Goal: Information Seeking & Learning: Learn about a topic

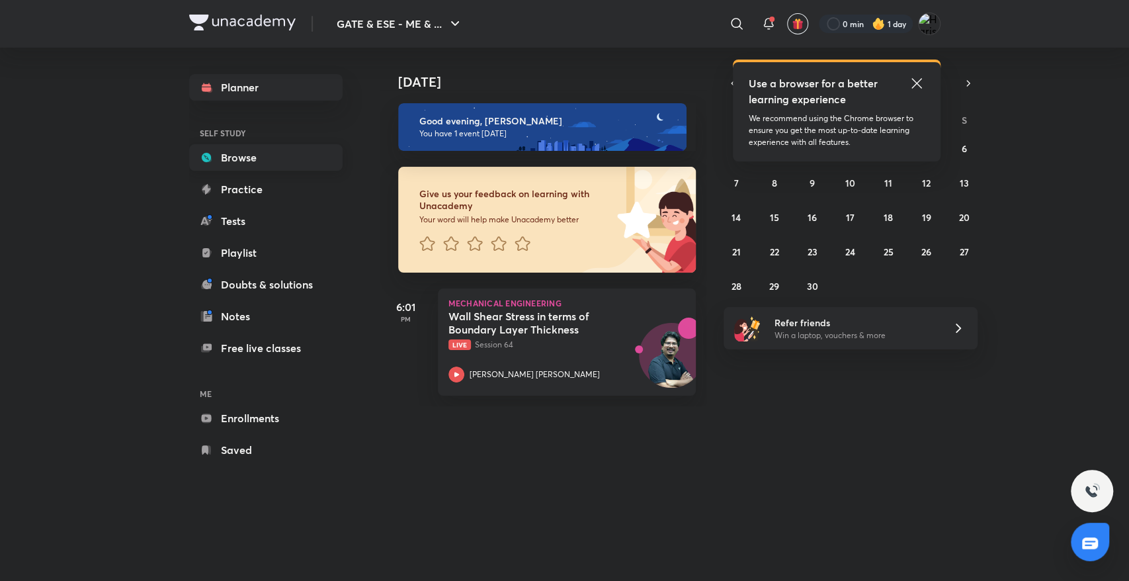
click at [242, 166] on link "Browse" at bounding box center [265, 157] width 153 height 26
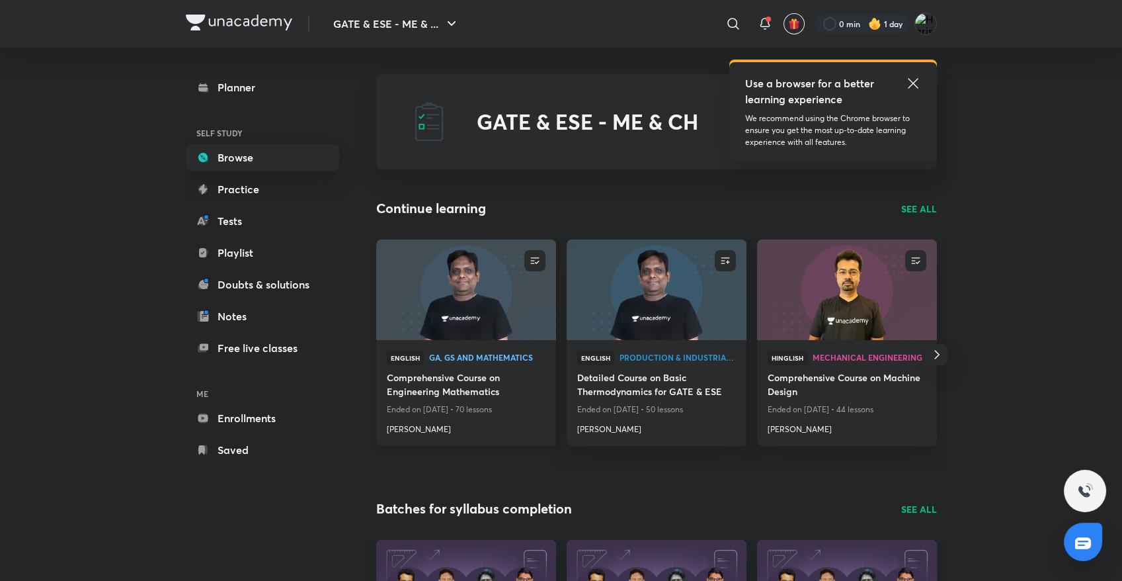
click at [507, 376] on h4 "Comprehensive Course on Engineering Mathematics" at bounding box center [466, 385] width 159 height 30
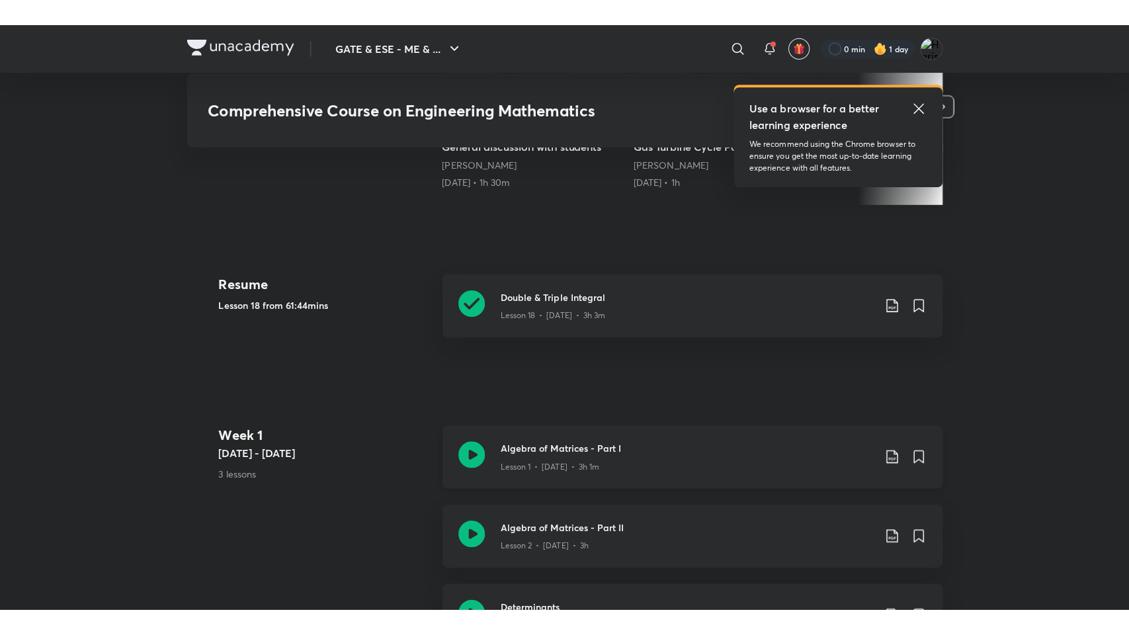
scroll to position [514, 0]
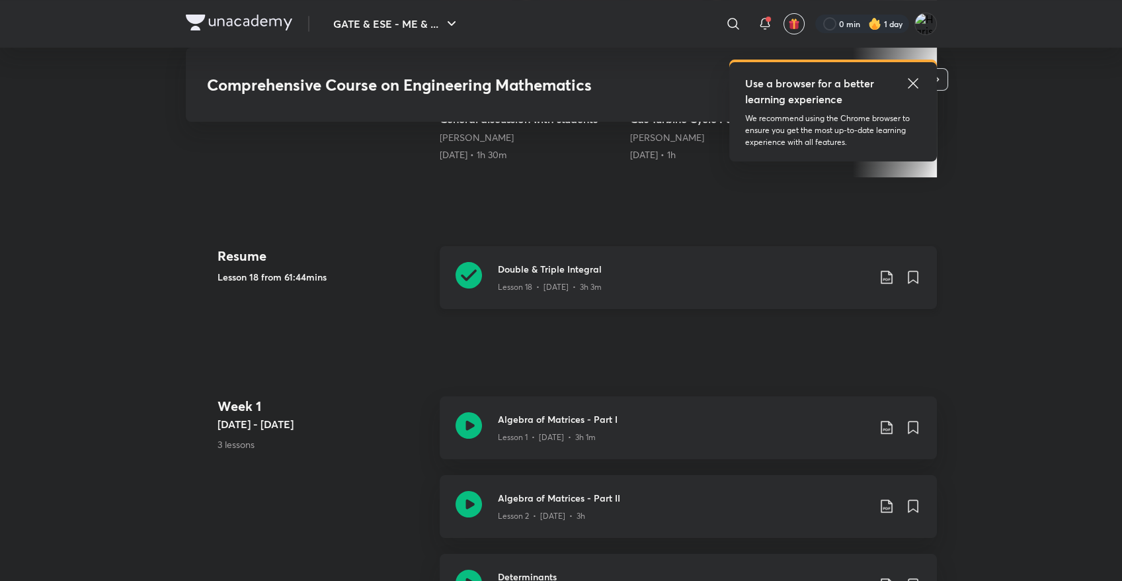
click at [691, 300] on div "Double & Triple Integral Lesson 18 • [DATE] • 3h 3m" at bounding box center [688, 277] width 497 height 63
